Goal: Navigation & Orientation: Find specific page/section

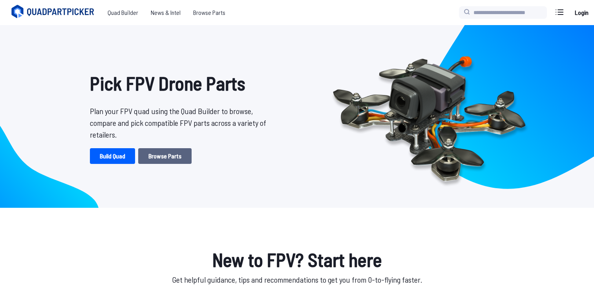
click at [162, 157] on link "Browse Parts" at bounding box center [164, 156] width 53 height 16
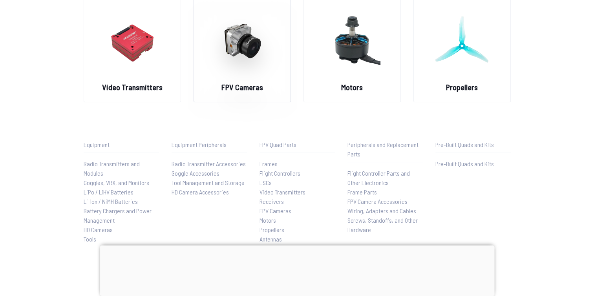
scroll to position [131, 0]
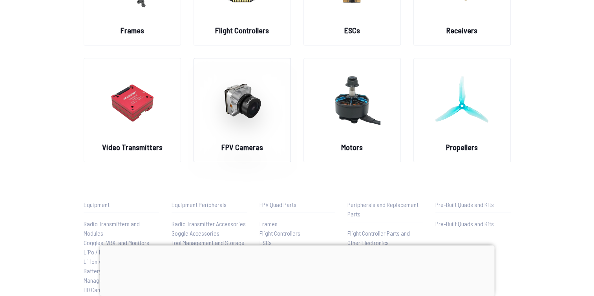
click at [242, 110] on img at bounding box center [242, 100] width 57 height 69
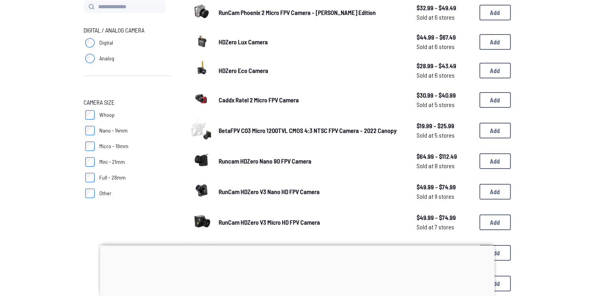
scroll to position [238, 0]
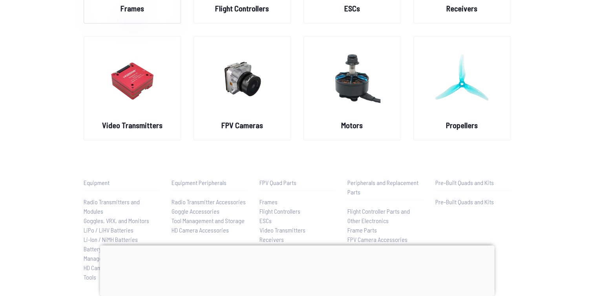
scroll to position [153, 0]
